Goal: Task Accomplishment & Management: Use online tool/utility

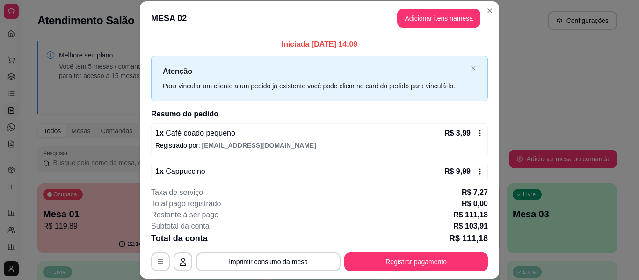
scroll to position [94, 0]
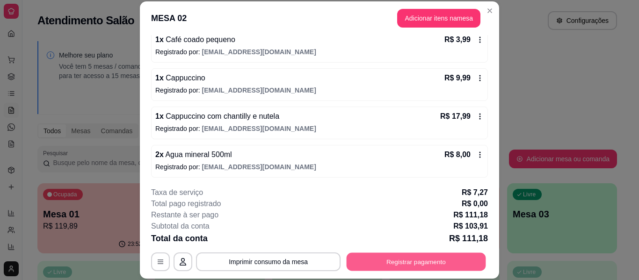
click at [412, 256] on button "Registrar pagamento" at bounding box center [415, 262] width 139 height 18
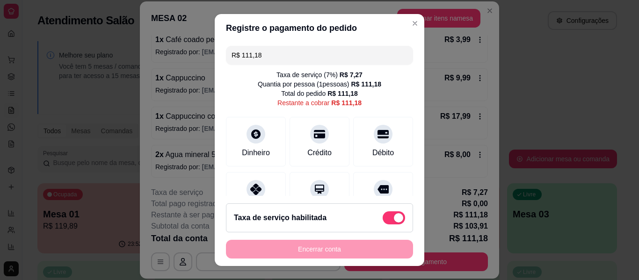
click at [253, 230] on div "Taxa de serviço habilitada" at bounding box center [319, 217] width 187 height 29
type input "R$ 103,91"
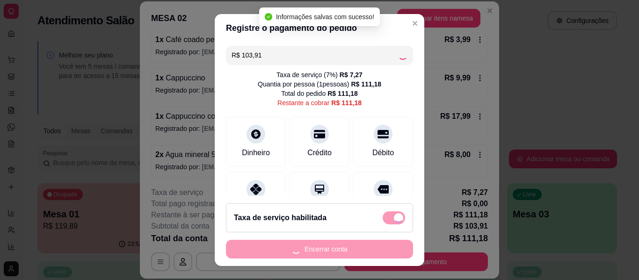
checkbox input "false"
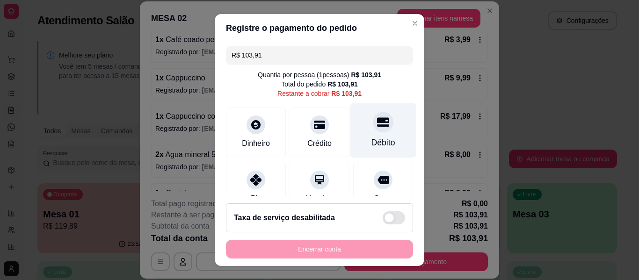
click at [386, 130] on div "Débito" at bounding box center [383, 130] width 66 height 55
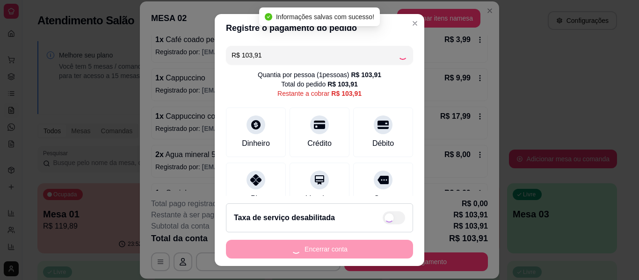
type input "R$ 0,00"
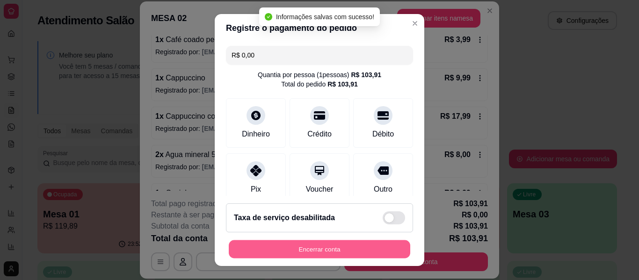
click at [354, 253] on button "Encerrar conta" at bounding box center [319, 249] width 181 height 18
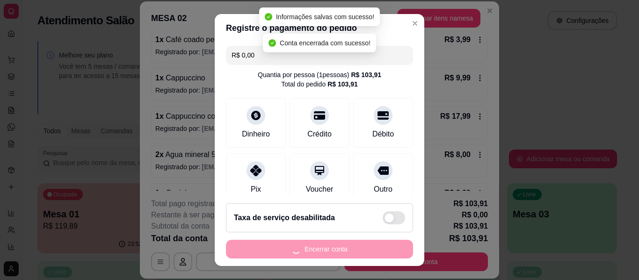
scroll to position [0, 0]
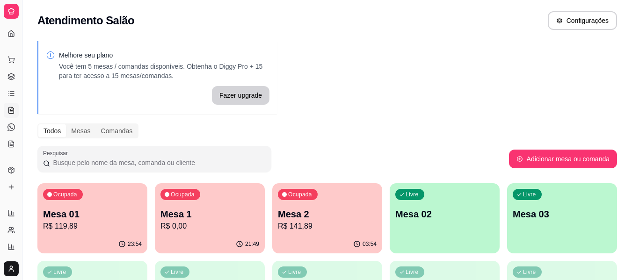
click at [244, 237] on div "21:49" at bounding box center [210, 244] width 110 height 18
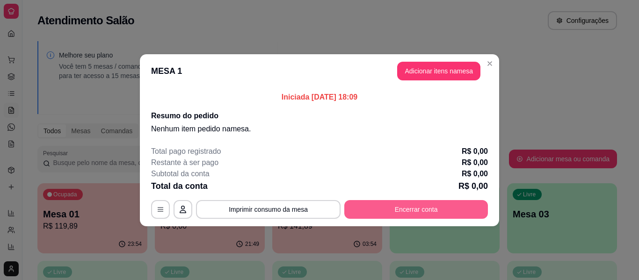
click at [411, 211] on button "Encerrar conta" at bounding box center [416, 209] width 144 height 19
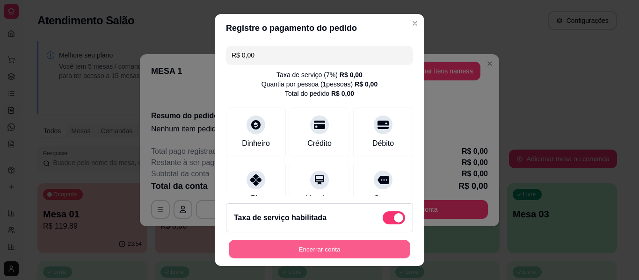
click at [375, 244] on button "Encerrar conta" at bounding box center [319, 249] width 181 height 18
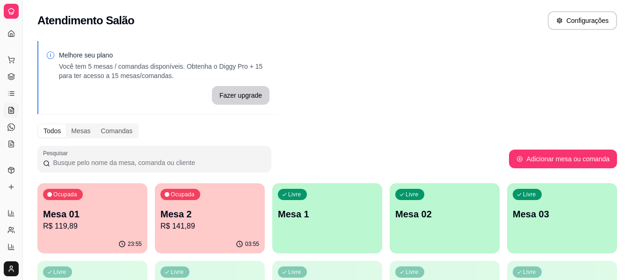
click at [128, 234] on div "Ocupada Mesa 01 R$ 119,89" at bounding box center [92, 209] width 110 height 52
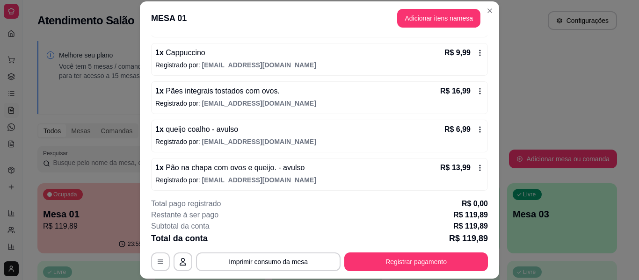
scroll to position [353, 0]
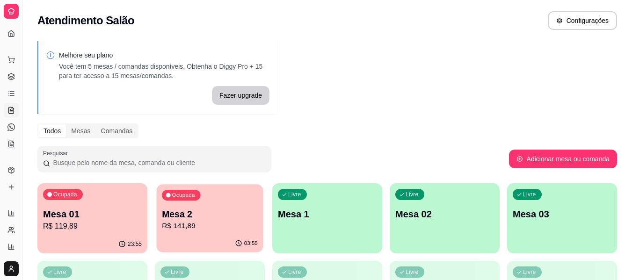
click at [215, 234] on div "Ocupada Mesa 2 R$ 141,89" at bounding box center [210, 209] width 107 height 51
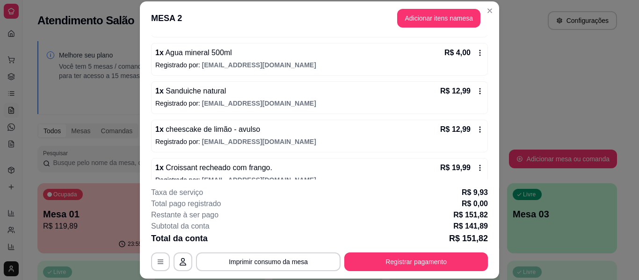
scroll to position [402, 0]
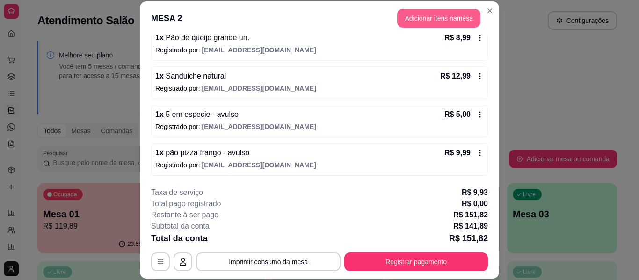
click at [398, 17] on button "Adicionar itens na mesa" at bounding box center [438, 18] width 83 height 19
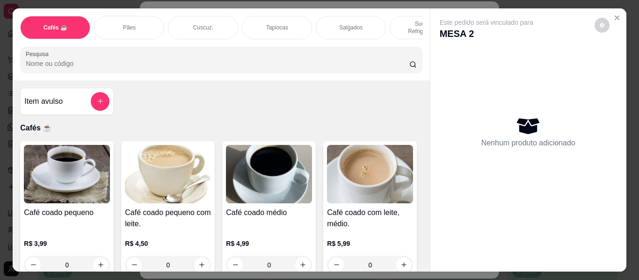
click at [294, 20] on div "Tapiocas" at bounding box center [277, 27] width 70 height 23
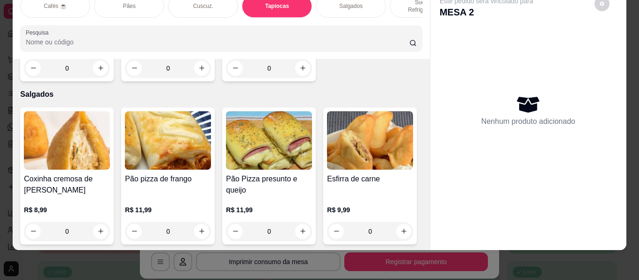
scroll to position [0, 0]
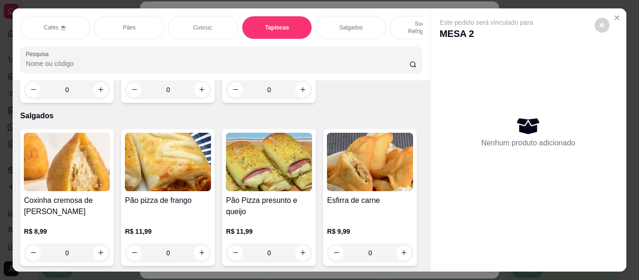
click at [339, 24] on p "Salgados" at bounding box center [350, 27] width 23 height 7
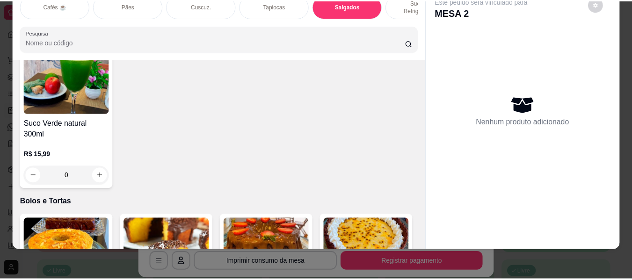
scroll to position [4003, 0]
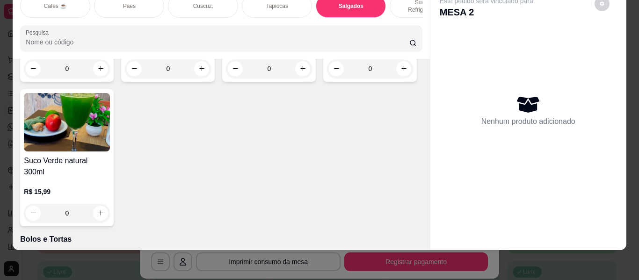
type input "1"
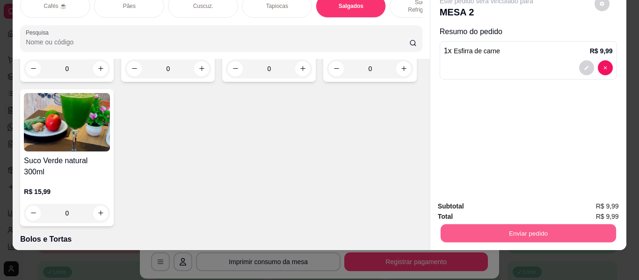
click at [450, 224] on button "Enviar pedido" at bounding box center [527, 233] width 175 height 18
click at [588, 198] on button "Enviar pedido" at bounding box center [594, 204] width 53 height 18
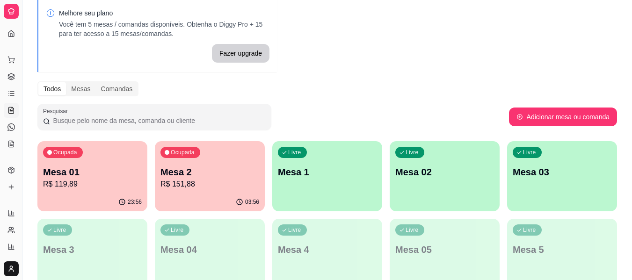
scroll to position [94, 0]
